Goal: Task Accomplishment & Management: Use online tool/utility

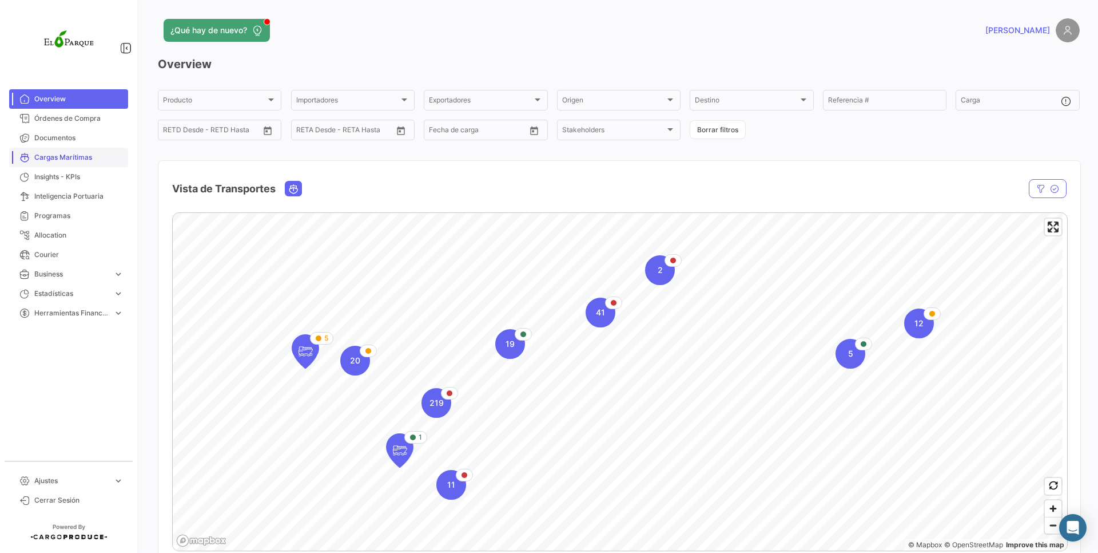
click at [74, 152] on span "Cargas Marítimas" at bounding box center [78, 157] width 89 height 10
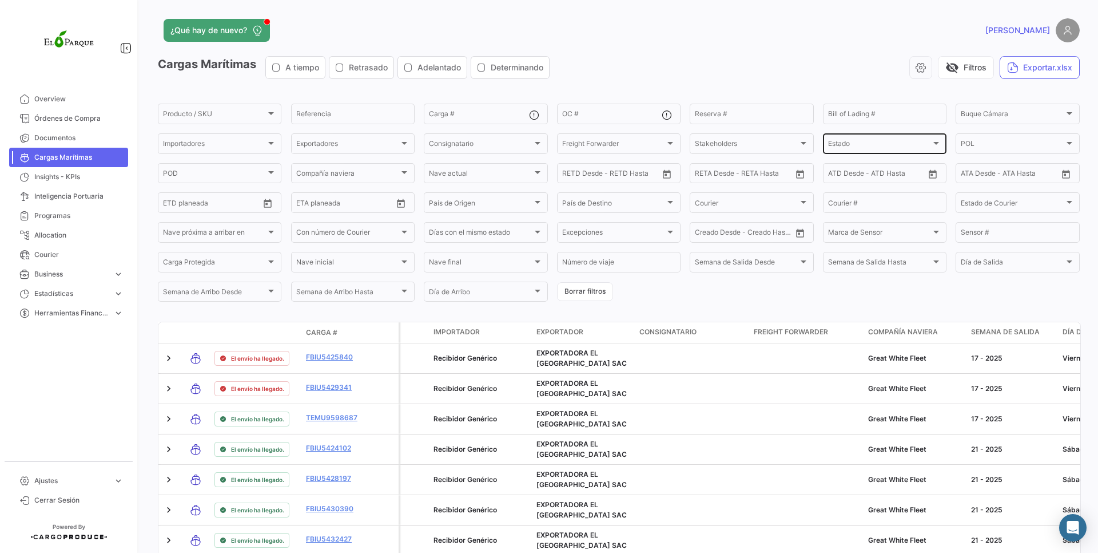
click at [919, 145] on div "Estado" at bounding box center [879, 145] width 103 height 8
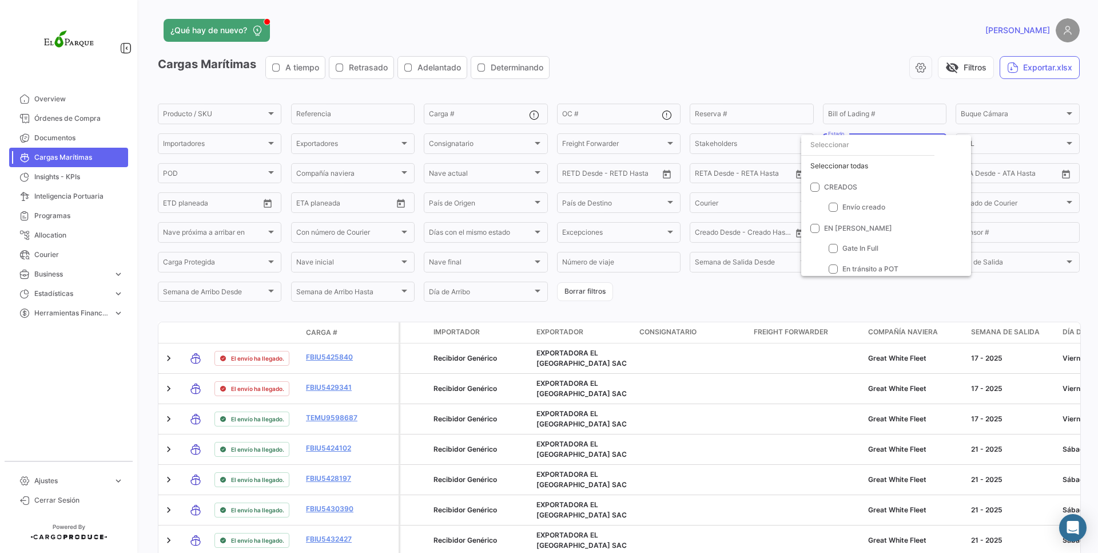
click at [491, 88] on div at bounding box center [549, 276] width 1098 height 553
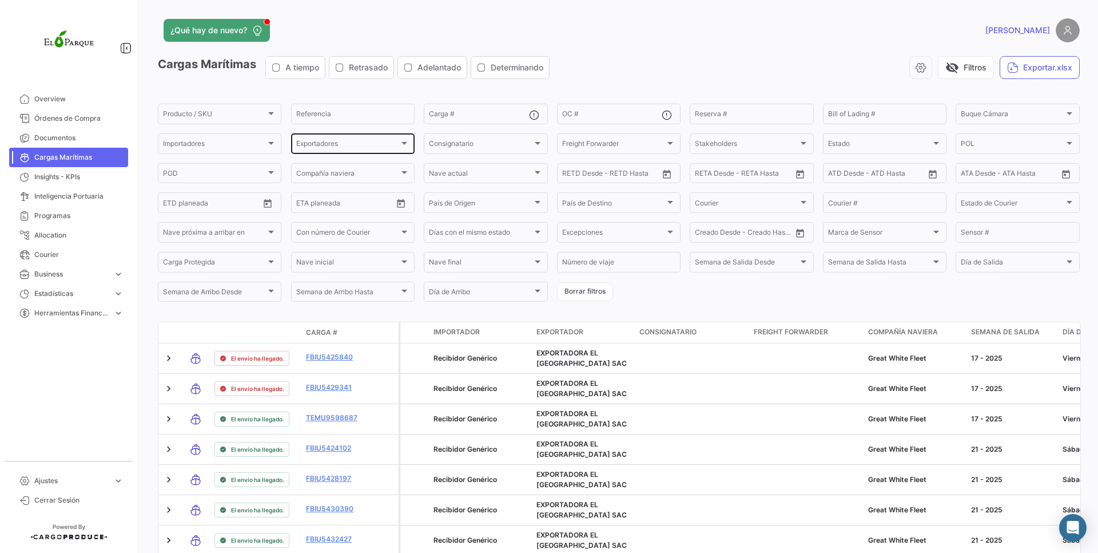
click at [320, 146] on span "Exportadores" at bounding box center [347, 145] width 103 height 8
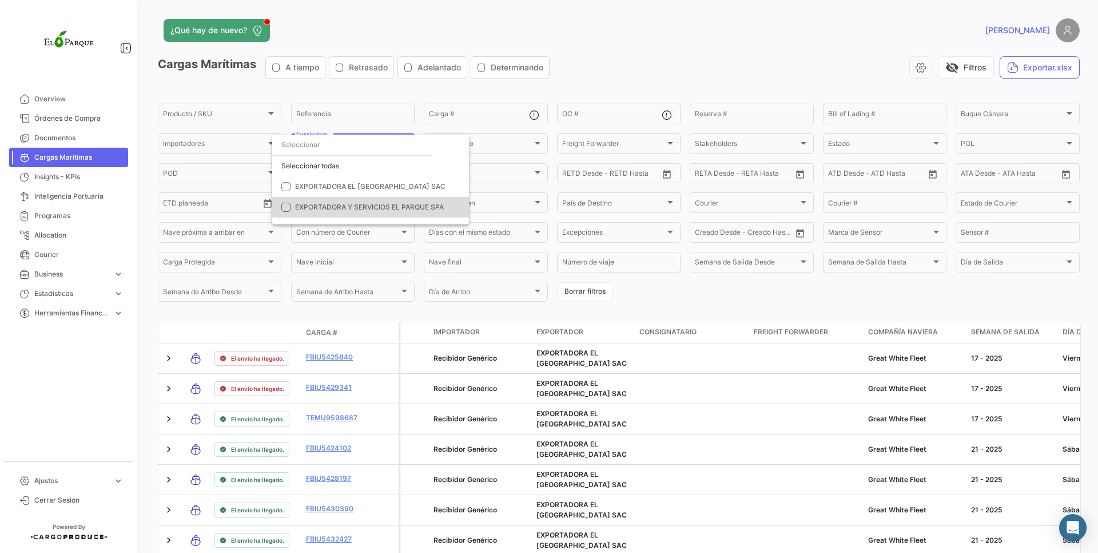
click at [337, 211] on span "EXPORTADORA Y SERVICIOS EL PARQUE SPA" at bounding box center [369, 207] width 149 height 9
click at [654, 101] on div at bounding box center [549, 276] width 1098 height 553
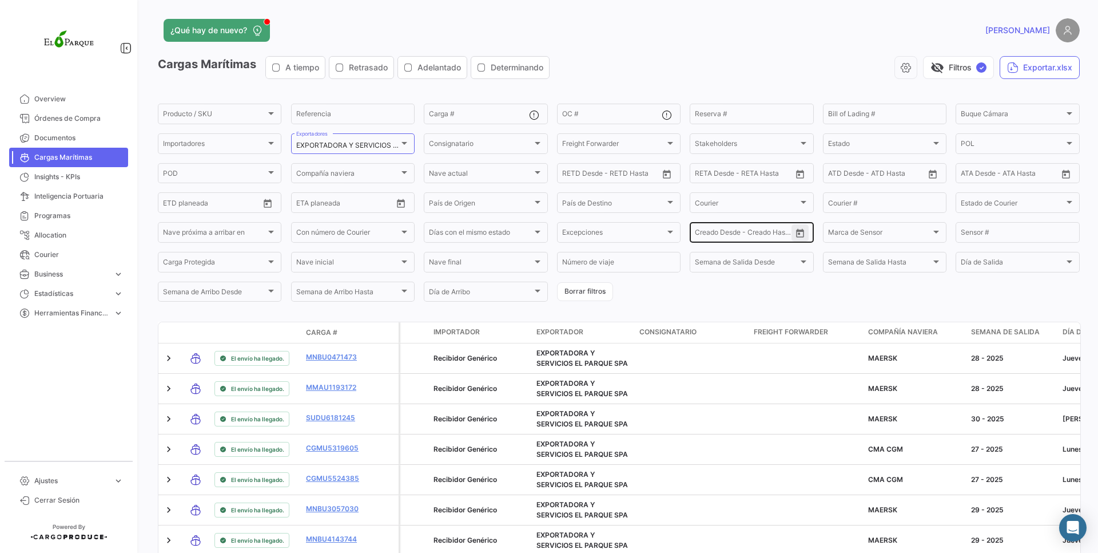
click at [796, 241] on button "Open calendar" at bounding box center [800, 232] width 17 height 17
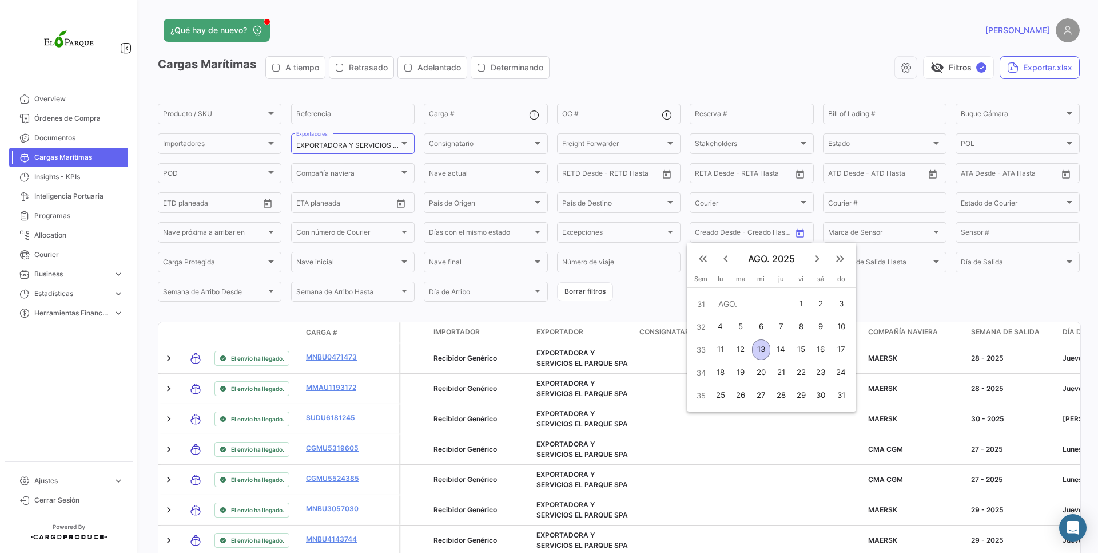
click at [728, 263] on mat-icon "keyboard_arrow_left" at bounding box center [726, 259] width 14 height 14
click at [814, 260] on mat-icon "keyboard_arrow_right" at bounding box center [818, 259] width 14 height 14
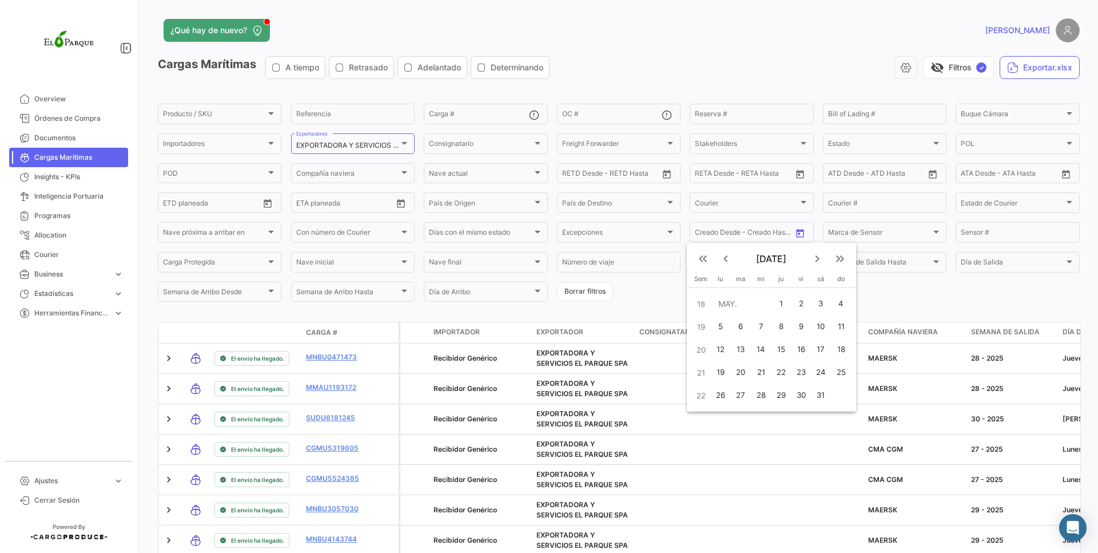
click at [781, 296] on div "1" at bounding box center [781, 303] width 18 height 21
type input "[DATE]"
click at [816, 253] on mat-icon "keyboard_arrow_right" at bounding box center [818, 259] width 14 height 14
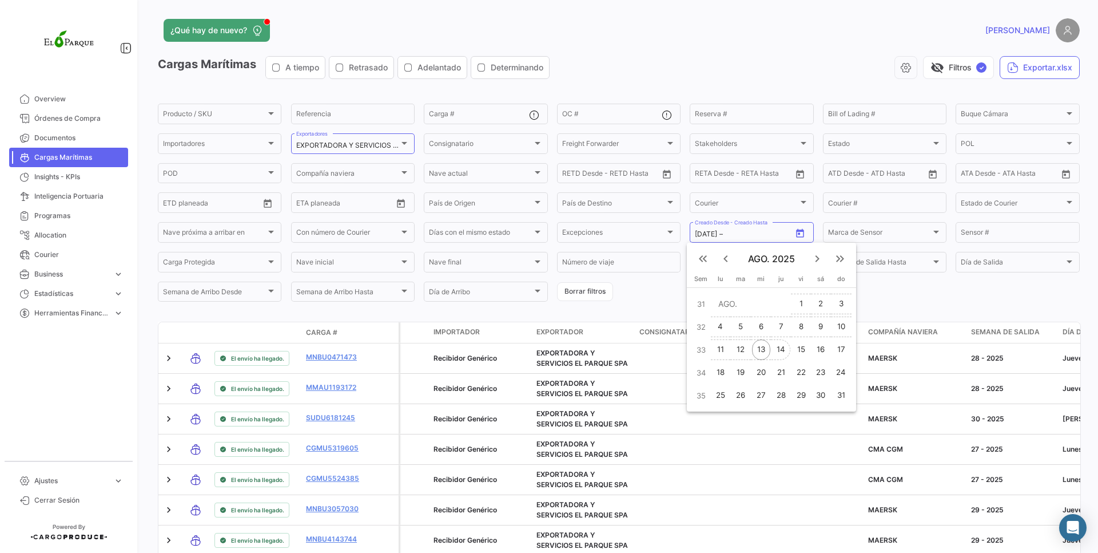
click at [779, 348] on div "14" at bounding box center [781, 349] width 18 height 21
type input "[DATE]"
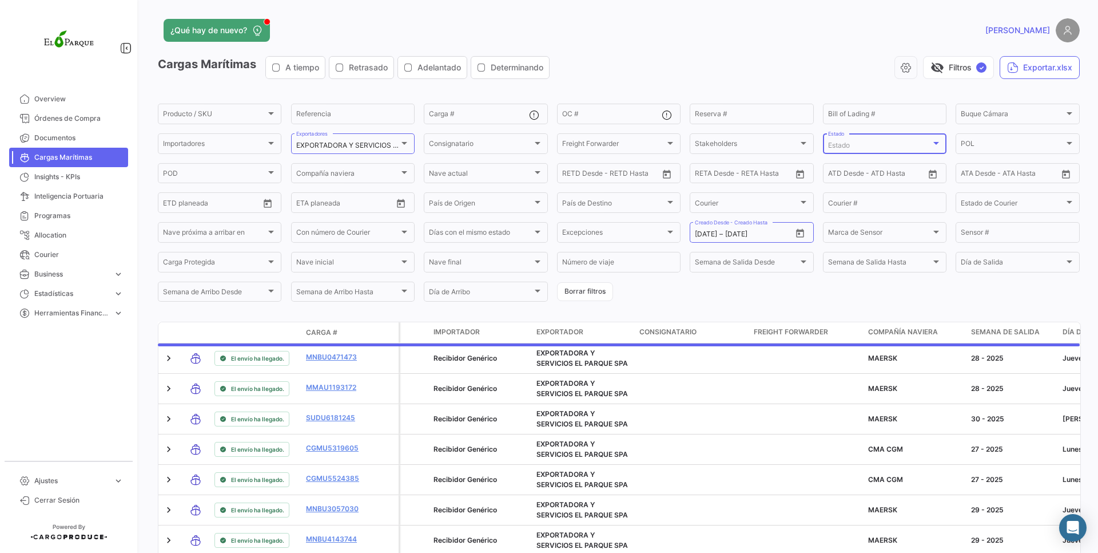
click at [835, 142] on span "Estado" at bounding box center [839, 145] width 22 height 9
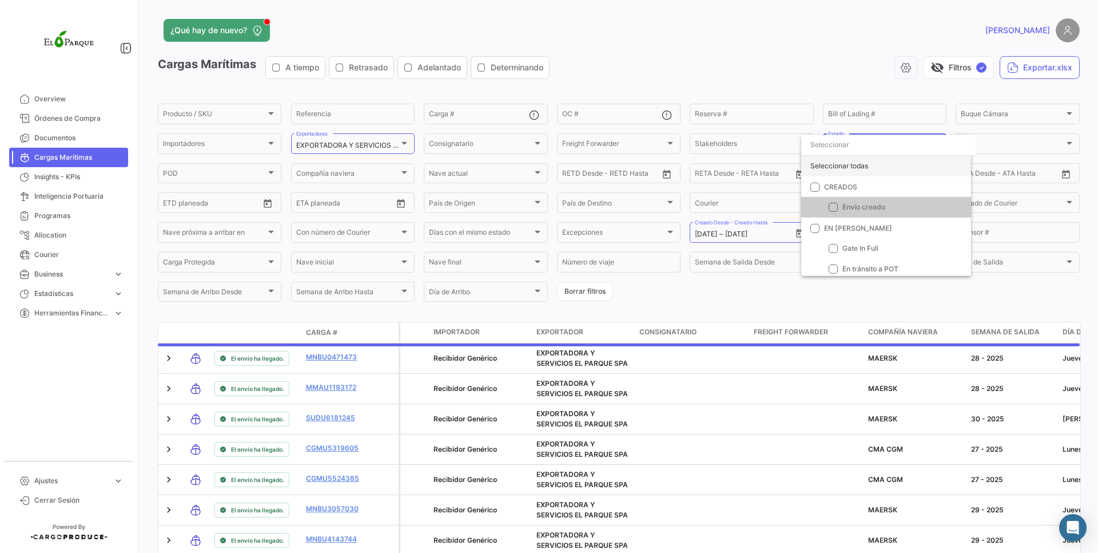
click at [835, 159] on div "Seleccionar todas" at bounding box center [886, 166] width 170 height 21
checkbox input "true"
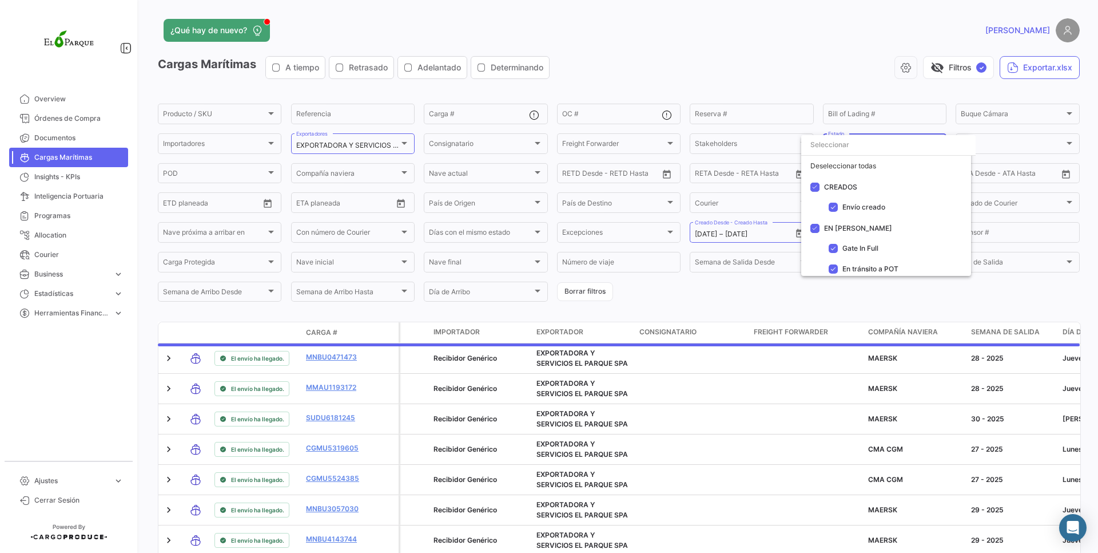
click at [761, 64] on div at bounding box center [549, 276] width 1098 height 553
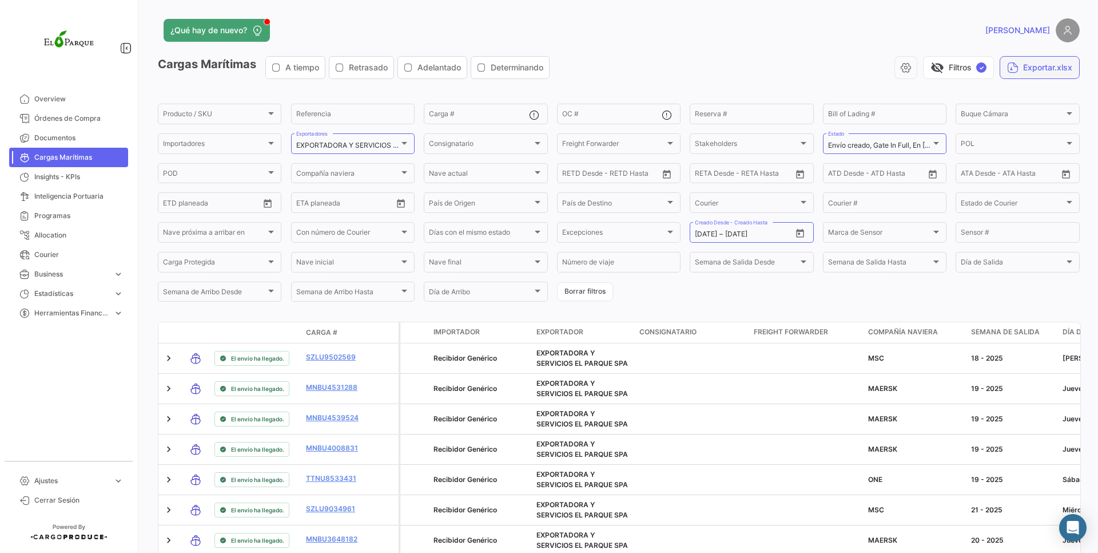
click at [1022, 65] on button "Exportar.xlsx" at bounding box center [1040, 67] width 80 height 23
click at [1035, 73] on button "Exportar.xlsx" at bounding box center [1040, 67] width 80 height 23
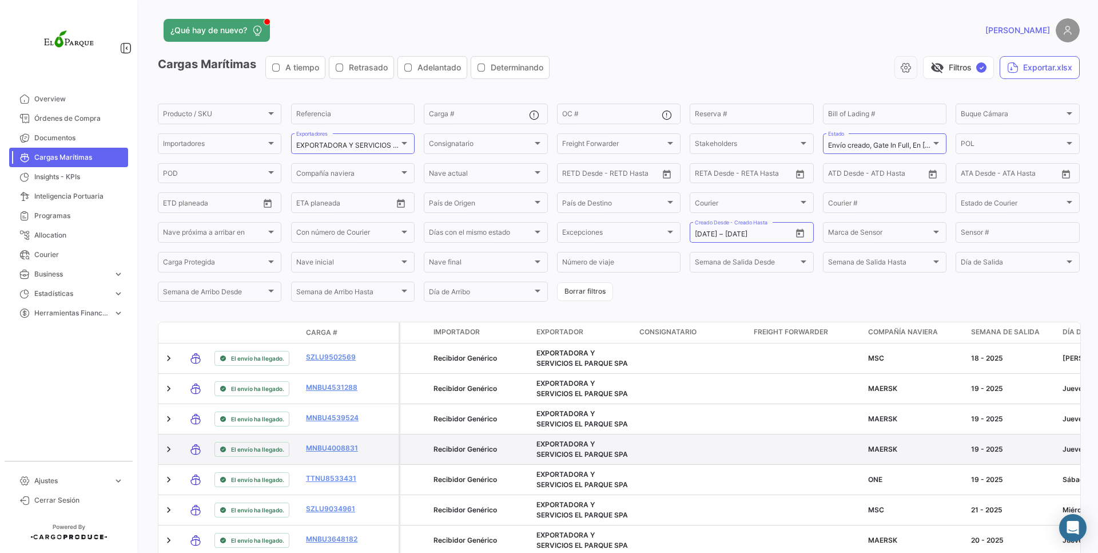
scroll to position [206, 0]
